Goal: Share content: Share content

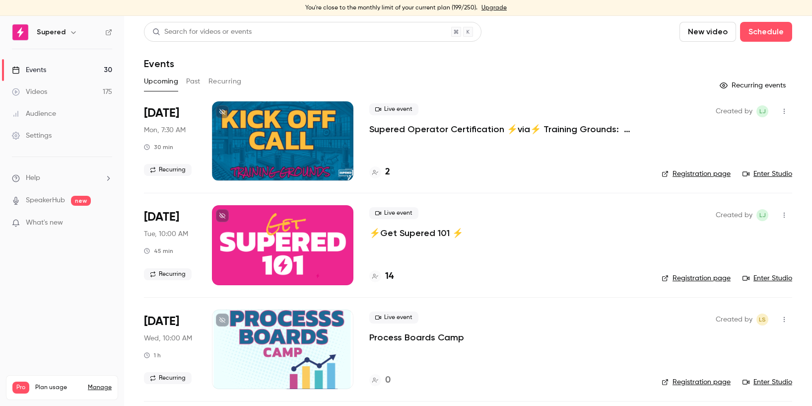
click at [46, 89] on div "Videos" at bounding box center [29, 92] width 35 height 10
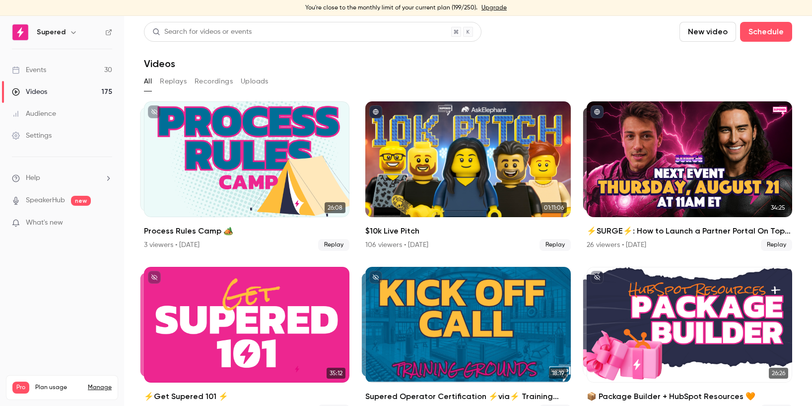
click at [336, 66] on div "Videos" at bounding box center [468, 64] width 648 height 12
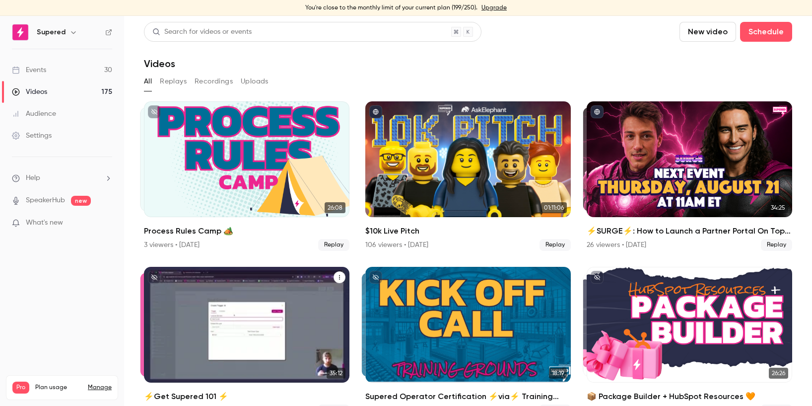
click at [340, 278] on icon "⚡️Get Supered 101 ⚡️" at bounding box center [340, 277] width 6 height 6
click at [276, 300] on div "Share" at bounding box center [299, 300] width 75 height 10
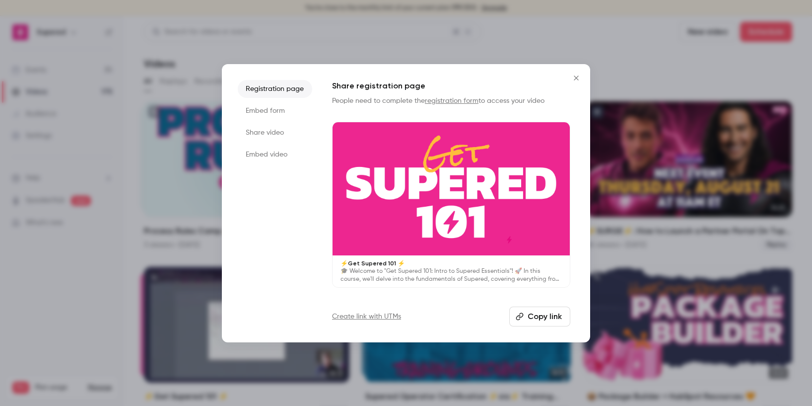
click at [268, 129] on li "Share video" at bounding box center [275, 133] width 74 height 18
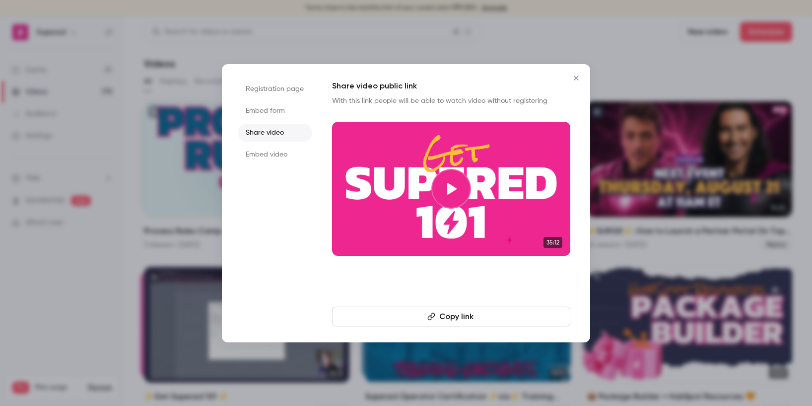
click at [396, 310] on button "Copy link" at bounding box center [451, 316] width 238 height 20
